Goal: Task Accomplishment & Management: Use online tool/utility

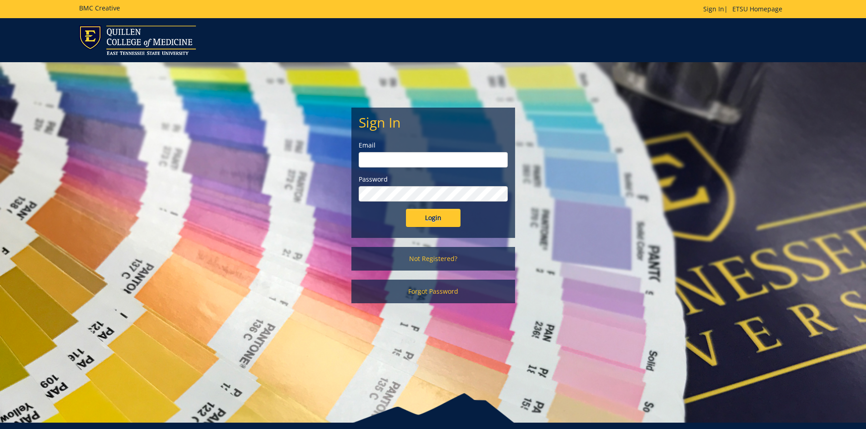
click at [393, 162] on input "email" at bounding box center [433, 159] width 149 height 15
type input "[EMAIL_ADDRESS][DOMAIN_NAME]"
click at [406, 209] on input "Login" at bounding box center [433, 218] width 55 height 18
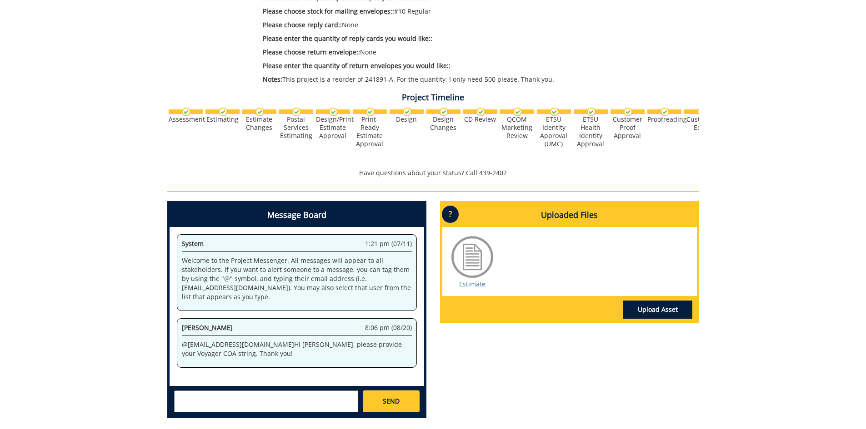
scroll to position [454, 0]
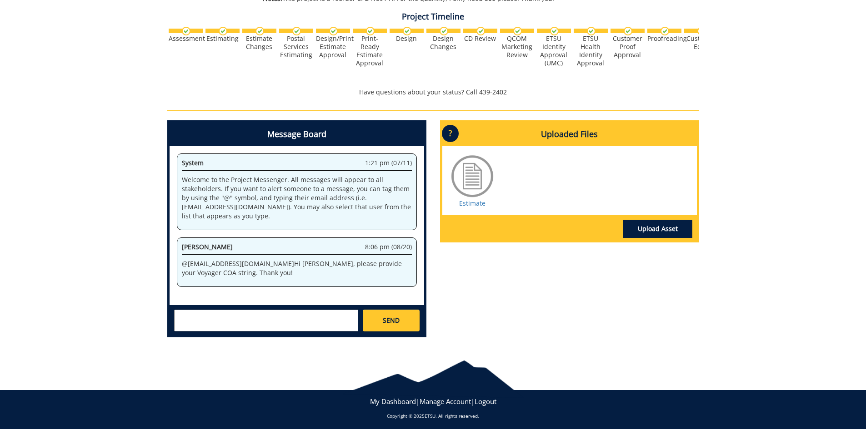
click at [475, 177] on div at bounding box center [471, 176] width 45 height 45
click at [464, 204] on link "Estimate" at bounding box center [472, 203] width 26 height 9
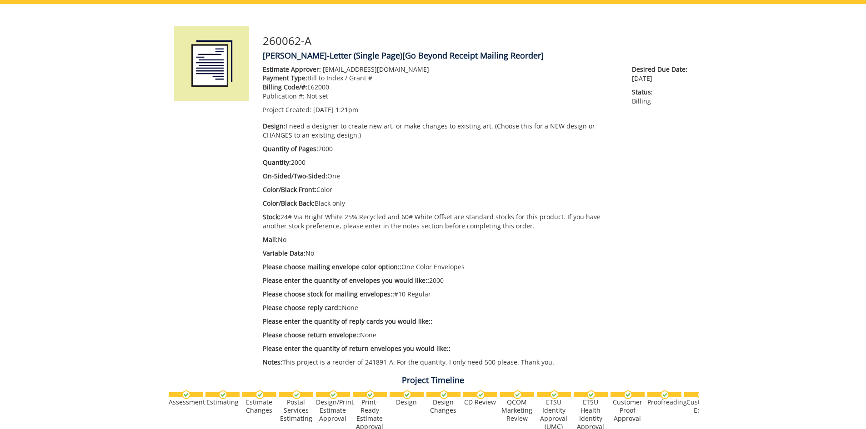
scroll to position [0, 0]
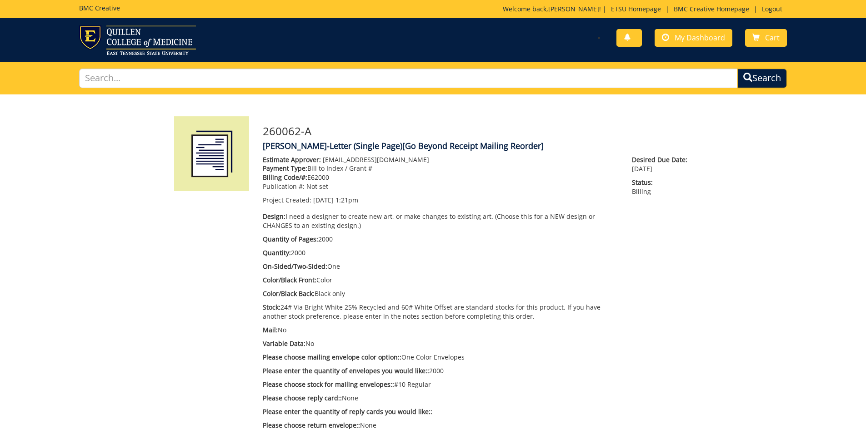
click at [686, 50] on div "You have no new notifications My Dashboard Cart" at bounding box center [613, 38] width 361 height 26
click at [689, 38] on span "My Dashboard" at bounding box center [699, 38] width 50 height 10
